Goal: Task Accomplishment & Management: Complete application form

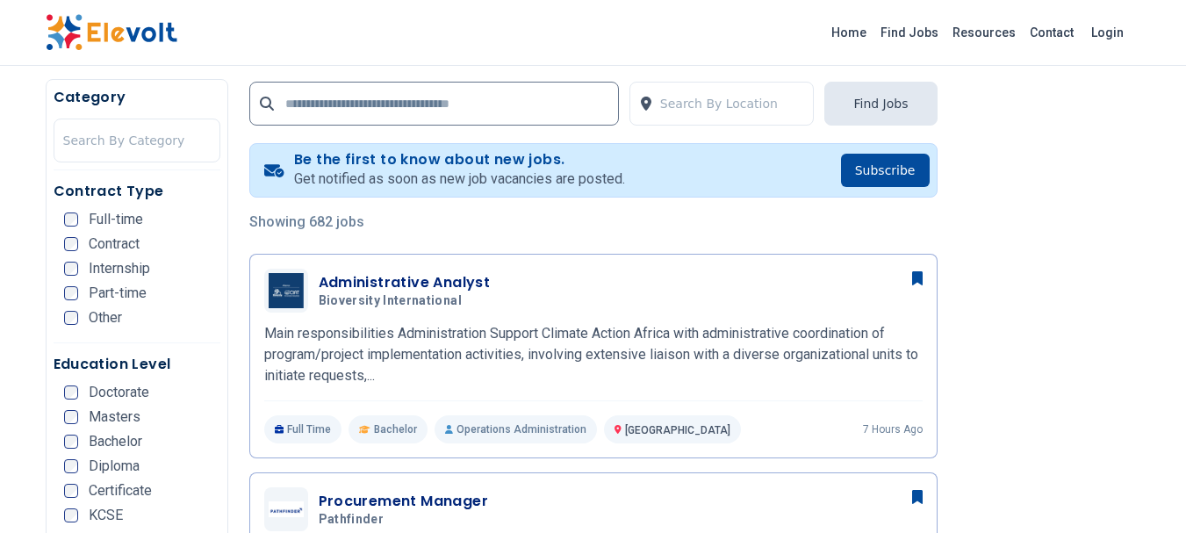
scroll to position [351, 0]
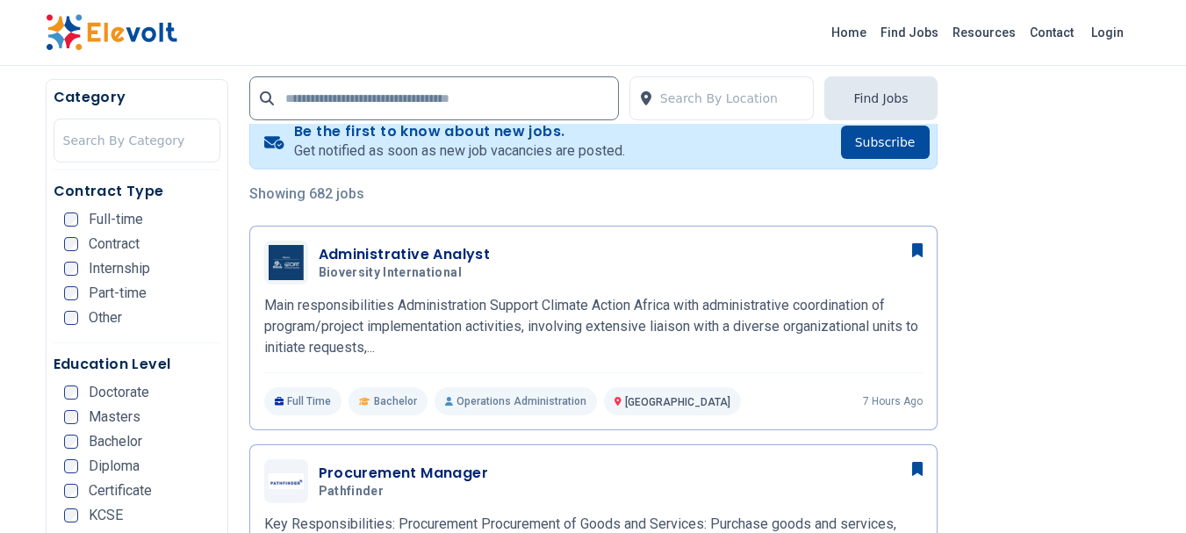
scroll to position [351, 0]
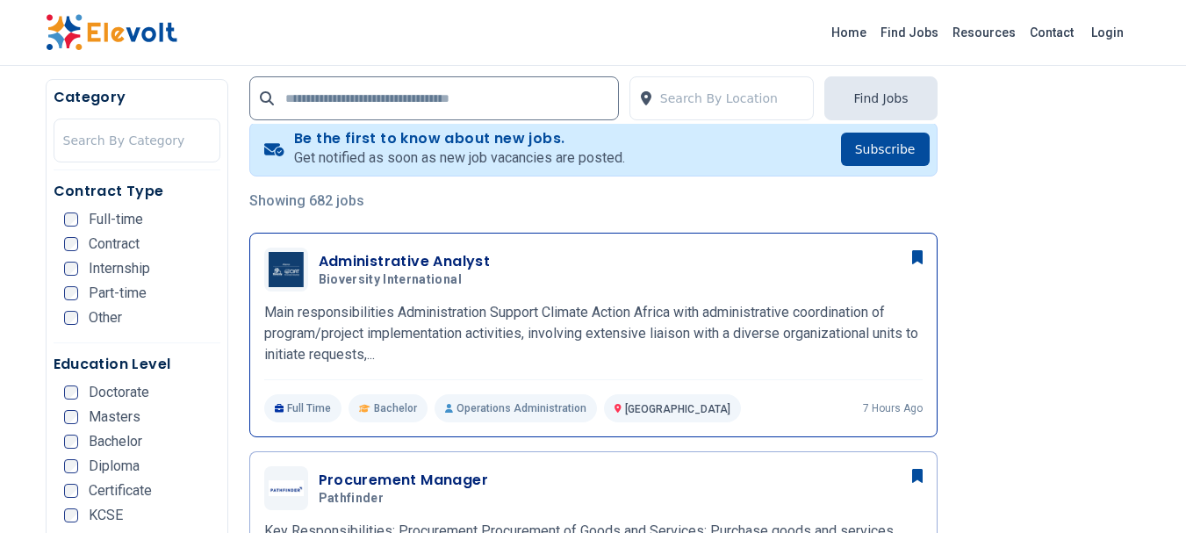
click at [440, 268] on h3 "Administrative Analyst" at bounding box center [405, 261] width 172 height 21
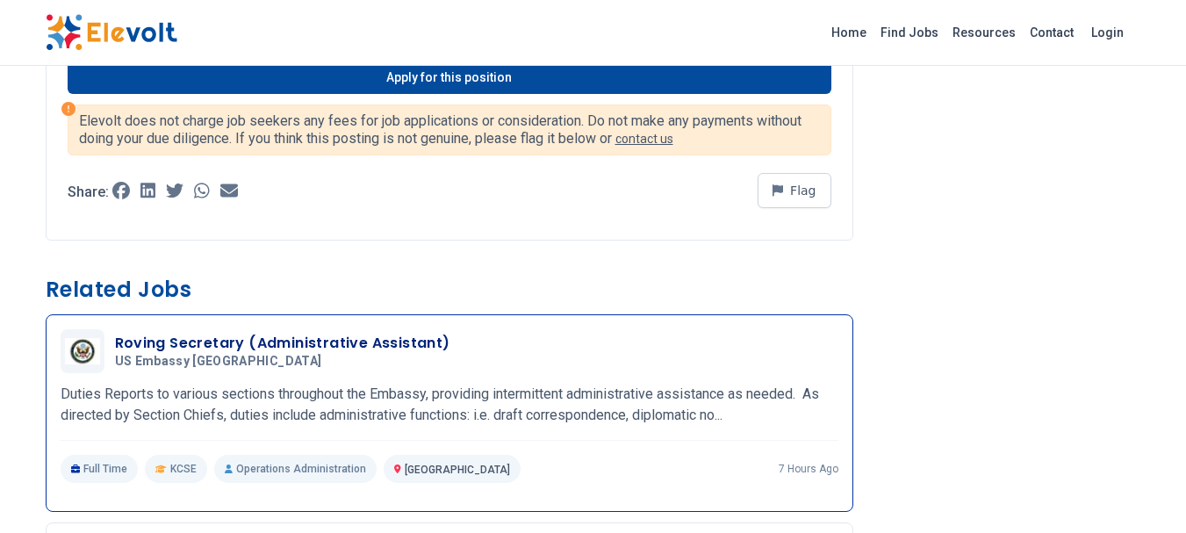
scroll to position [1405, 0]
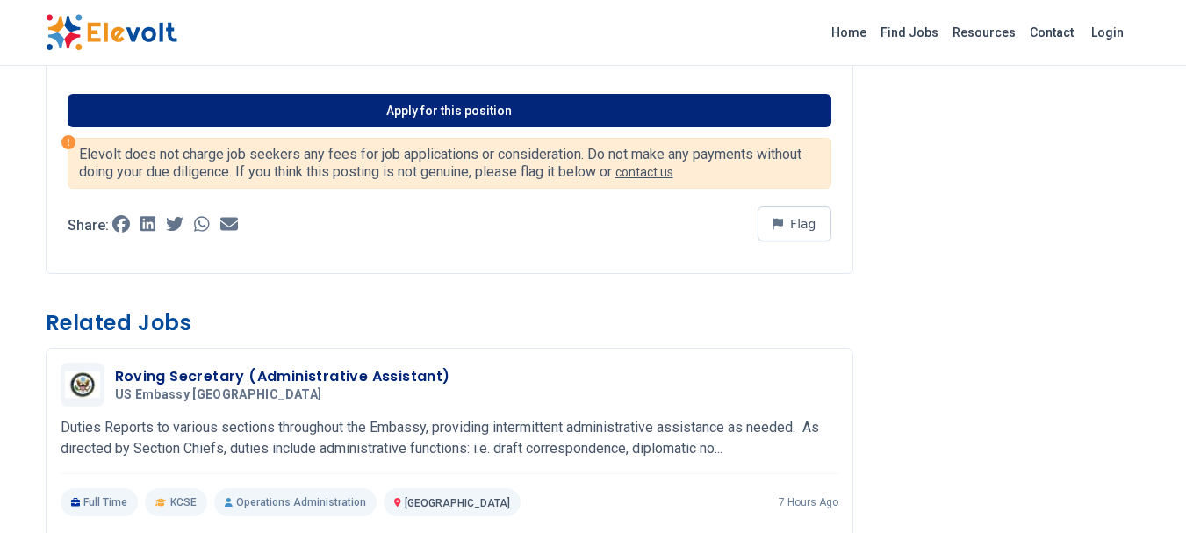
click at [528, 112] on link "Apply for this position" at bounding box center [450, 110] width 764 height 33
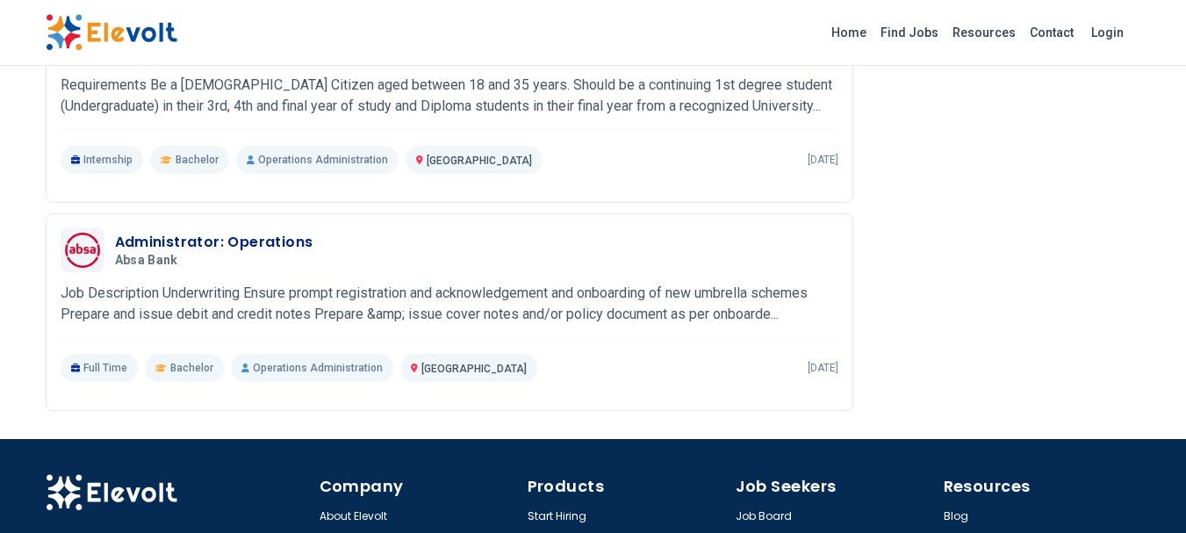
scroll to position [2634, 0]
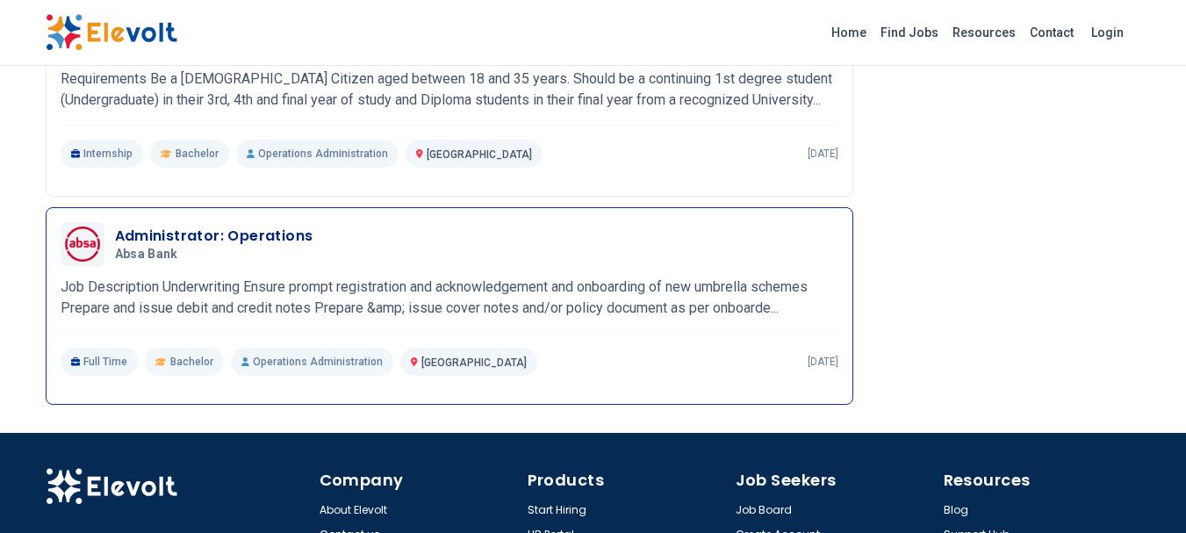
click at [431, 281] on p "Job Description Underwriting Ensure prompt registration and acknowledgement and…" at bounding box center [450, 298] width 778 height 42
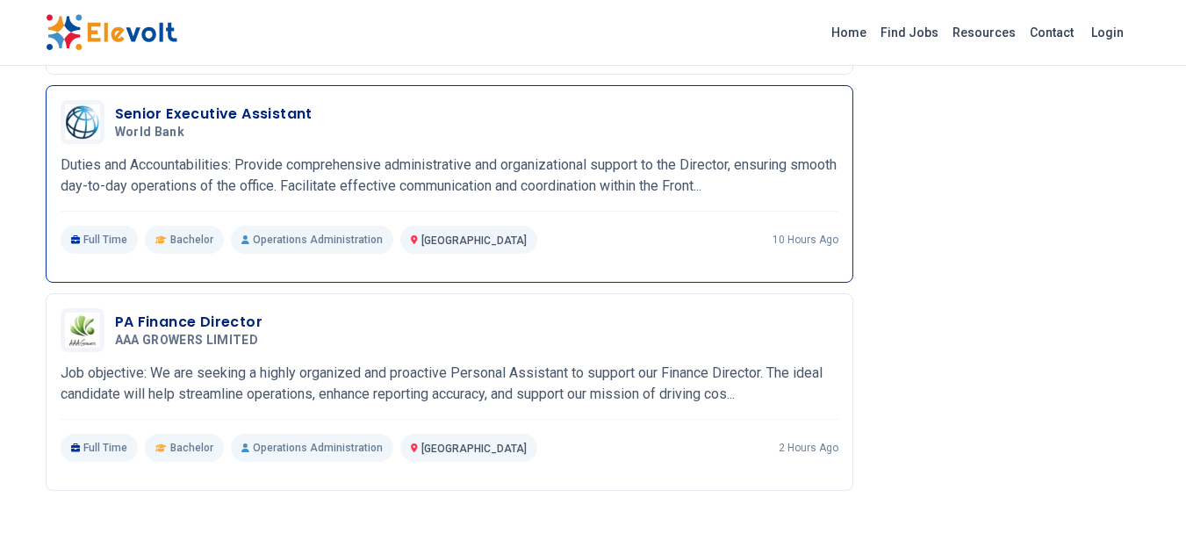
scroll to position [1640, 0]
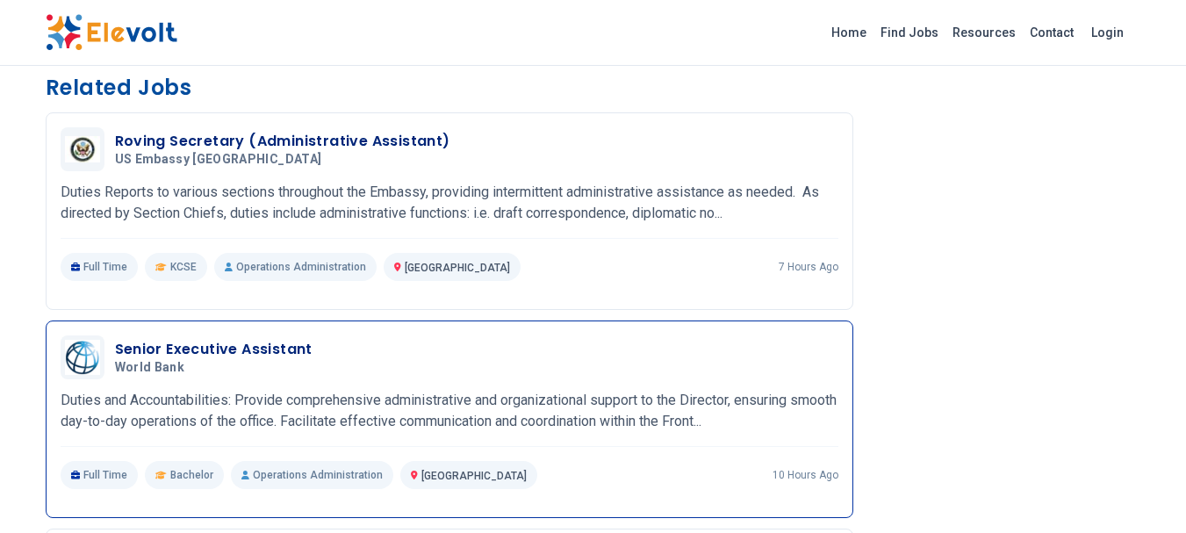
click at [668, 395] on p "Duties and Accountabilities: Provide comprehensive administrative and organizat…" at bounding box center [450, 411] width 778 height 42
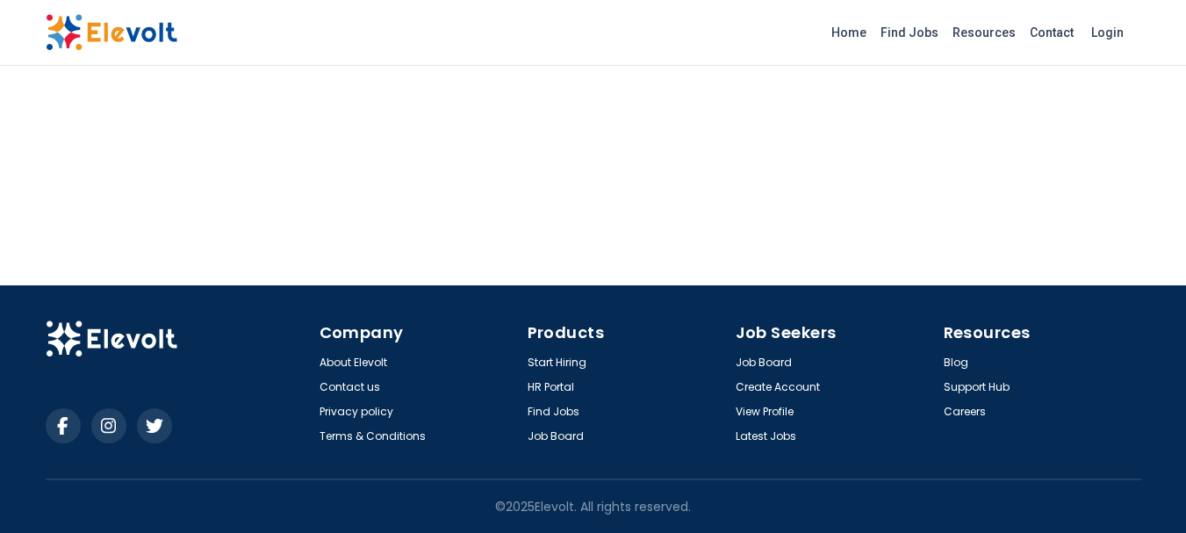
scroll to position [354, 0]
click at [874, 35] on link "Home" at bounding box center [848, 32] width 49 height 28
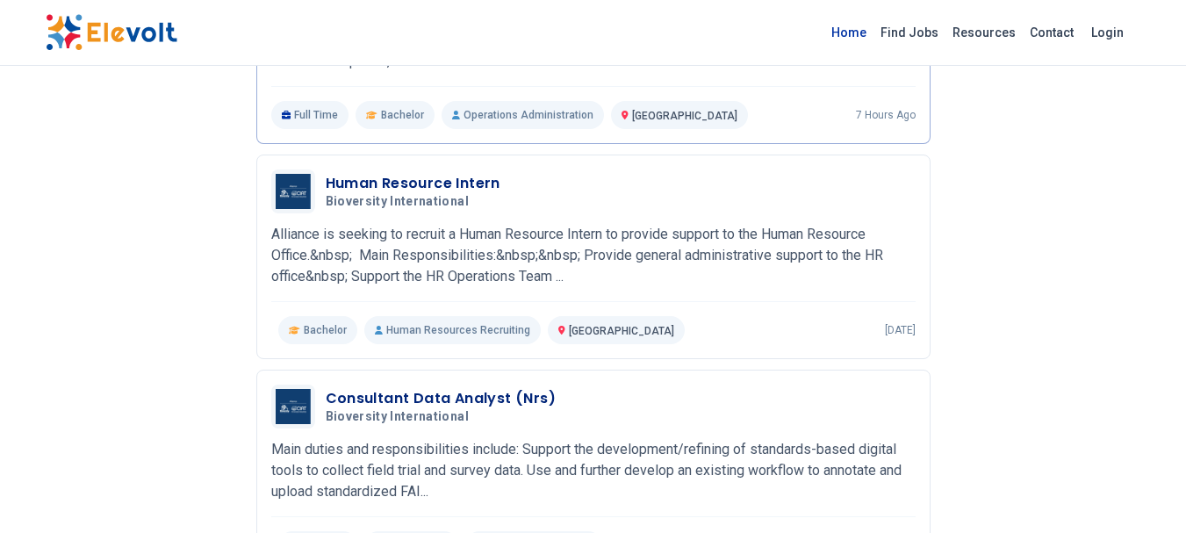
click at [872, 34] on link "Home" at bounding box center [848, 32] width 49 height 28
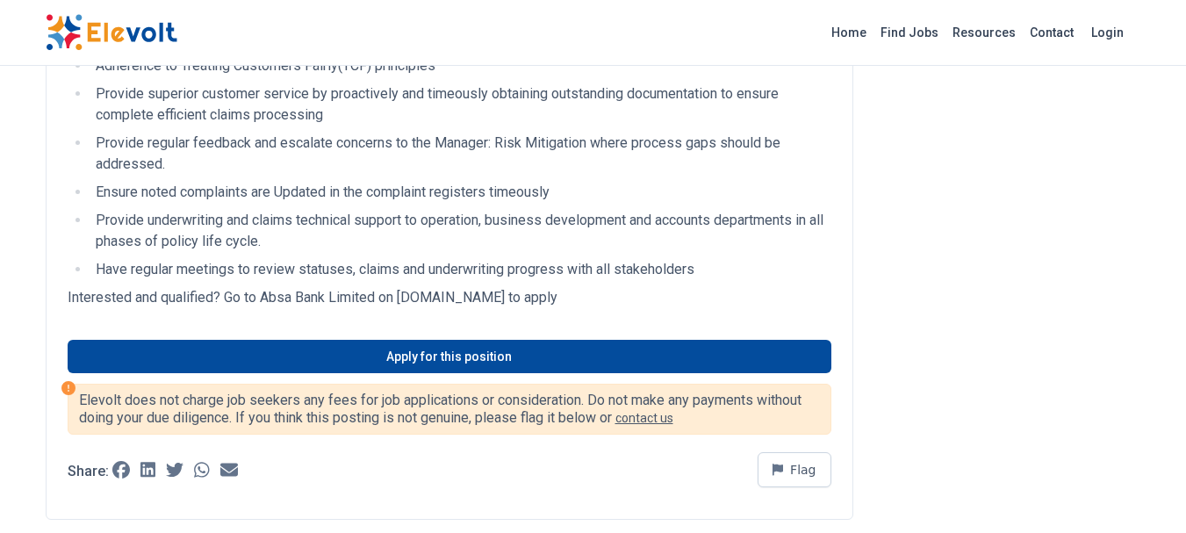
scroll to position [790, 0]
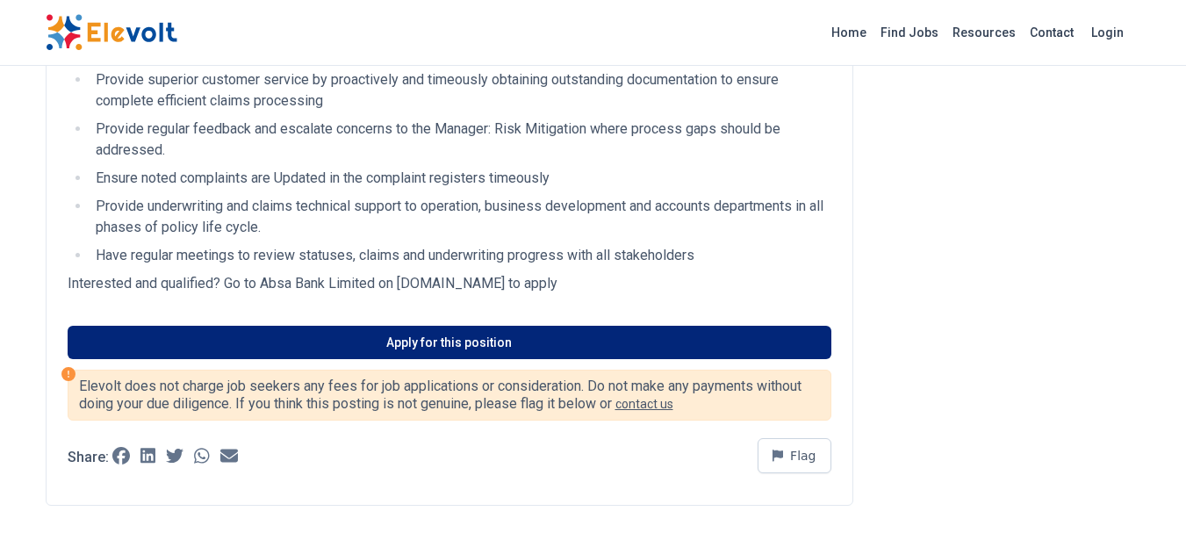
click at [442, 339] on link "Apply for this position" at bounding box center [450, 342] width 764 height 33
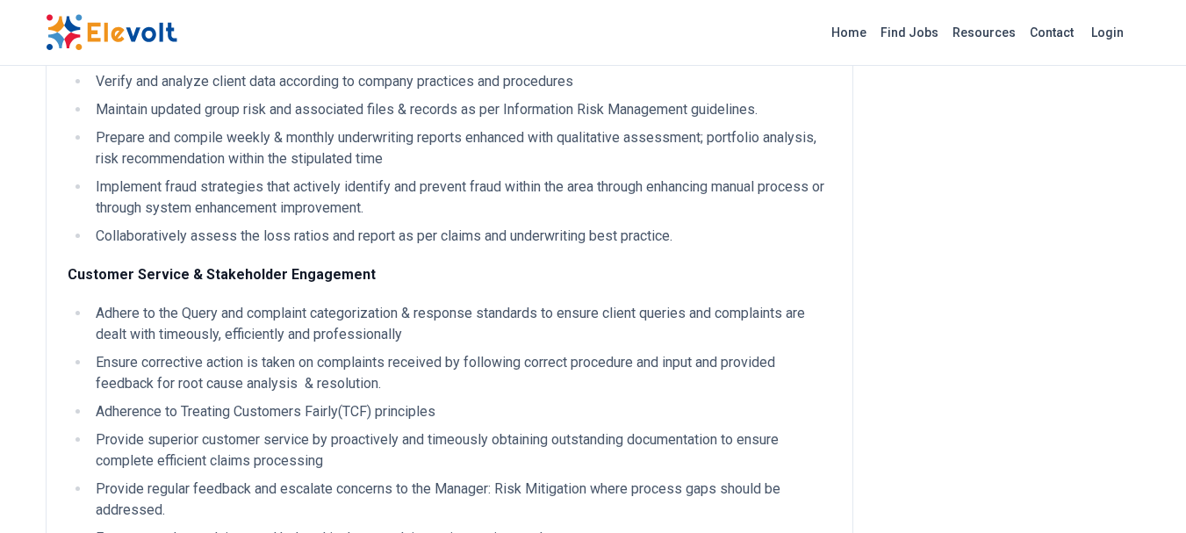
scroll to position [351, 0]
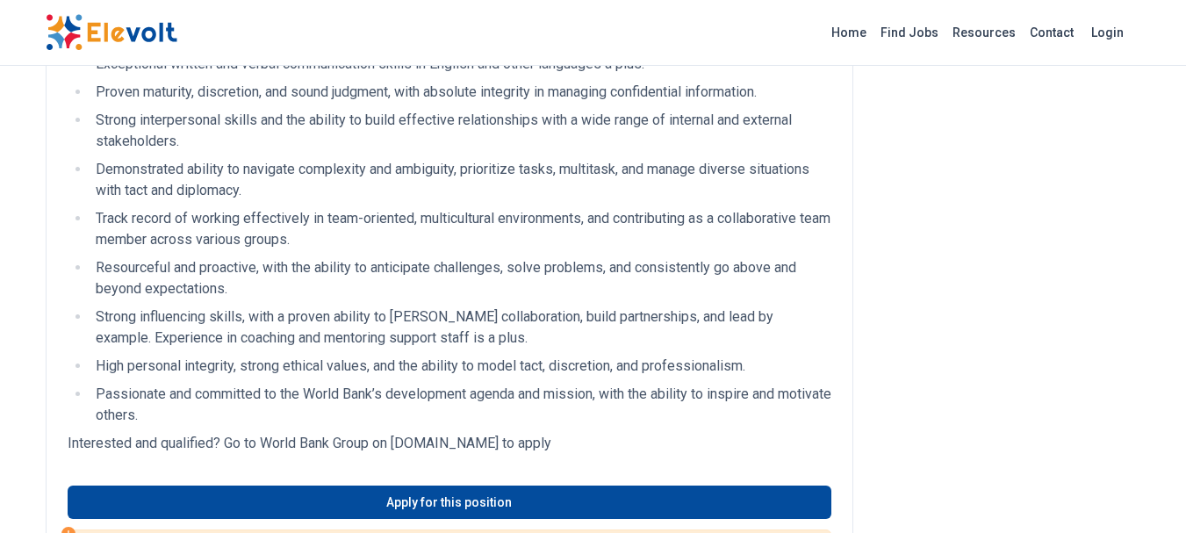
scroll to position [790, 0]
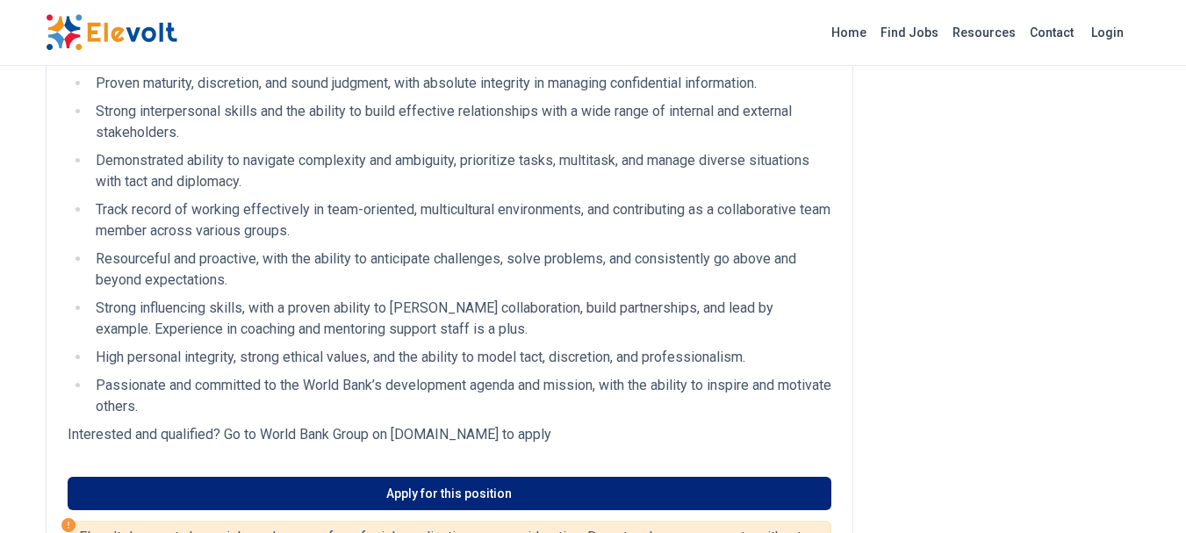
click at [696, 510] on link "Apply for this position" at bounding box center [450, 493] width 764 height 33
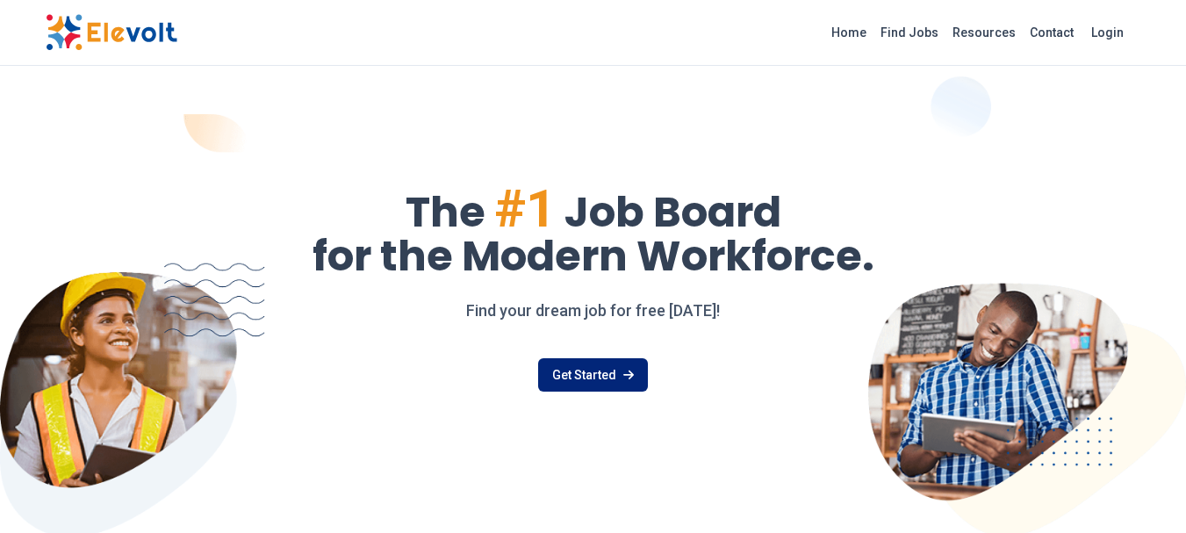
click at [580, 388] on link "Get Started" at bounding box center [593, 374] width 110 height 33
